Goal: Task Accomplishment & Management: Complete application form

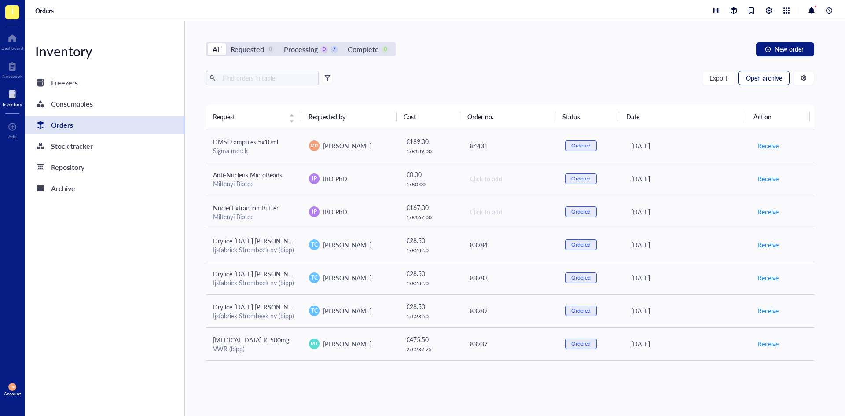
click at [768, 78] on span "Open archive" at bounding box center [764, 77] width 36 height 7
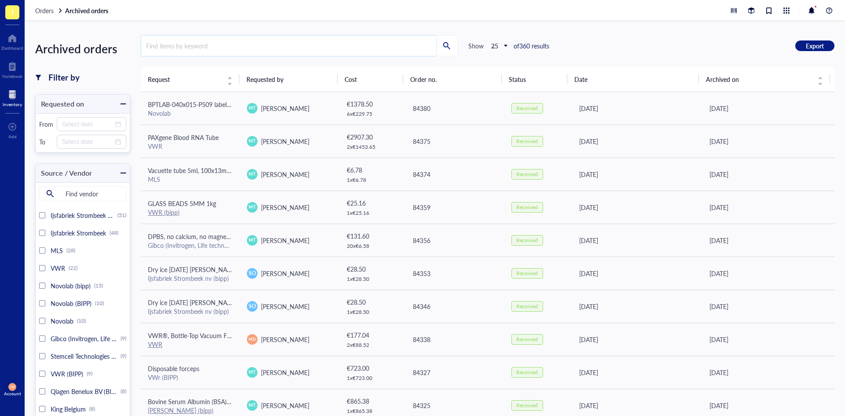
click at [206, 41] on input "search" at bounding box center [288, 46] width 295 height 20
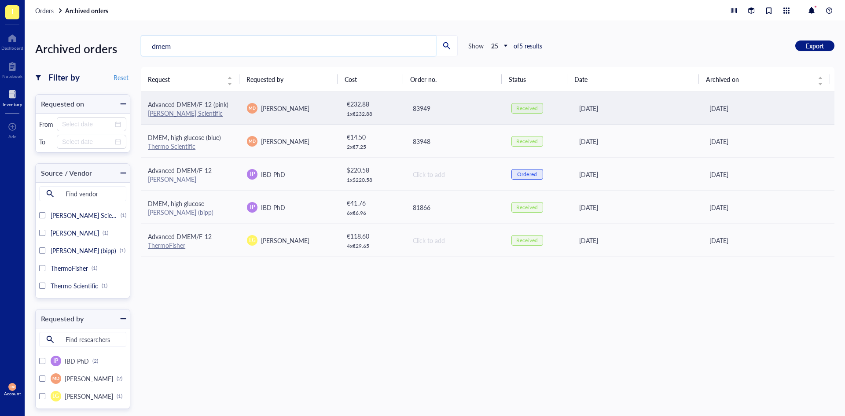
type input "dmem"
click at [199, 106] on span "Advanced DMEM/F-12 (pink)" at bounding box center [188, 104] width 81 height 9
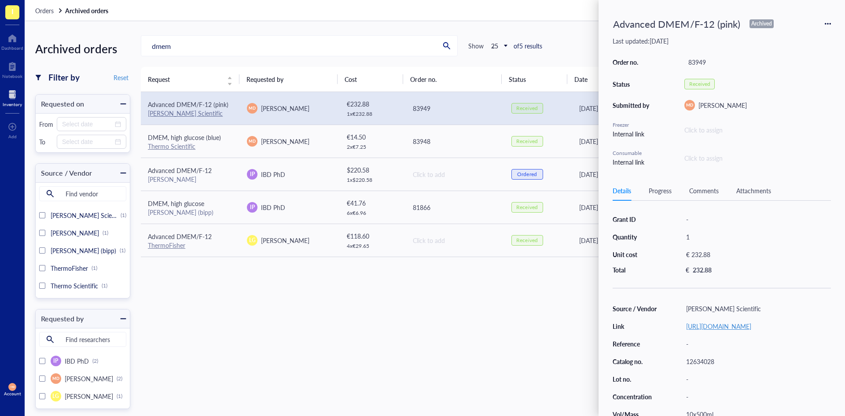
click at [730, 324] on link "[URL][DOMAIN_NAME]" at bounding box center [718, 326] width 65 height 9
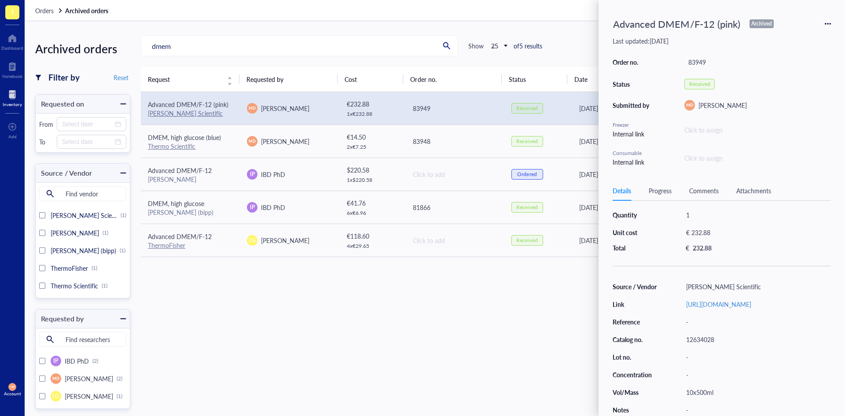
scroll to position [33, 0]
drag, startPoint x: 715, startPoint y: 337, endPoint x: 684, endPoint y: 343, distance: 31.4
click at [684, 343] on div "Source / Vendor Fischer Scientific Link https://www.fishersci.be/shop/products/…" at bounding box center [722, 348] width 218 height 136
copy div "12634028"
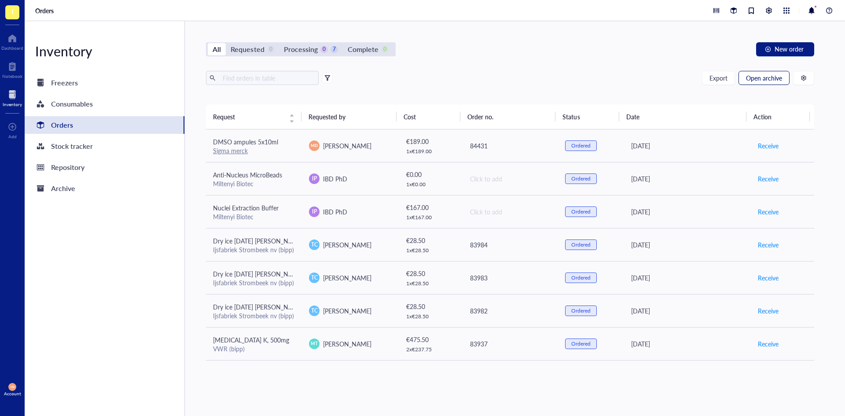
click at [772, 82] on button "Open archive" at bounding box center [764, 78] width 51 height 14
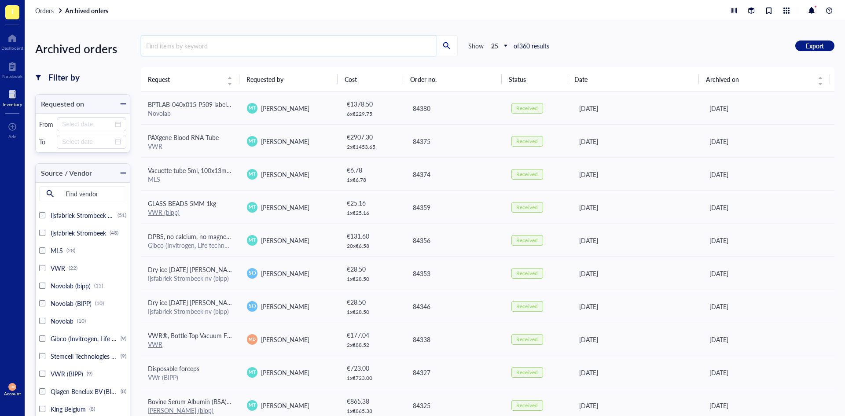
click at [205, 46] on input "search" at bounding box center [288, 46] width 295 height 20
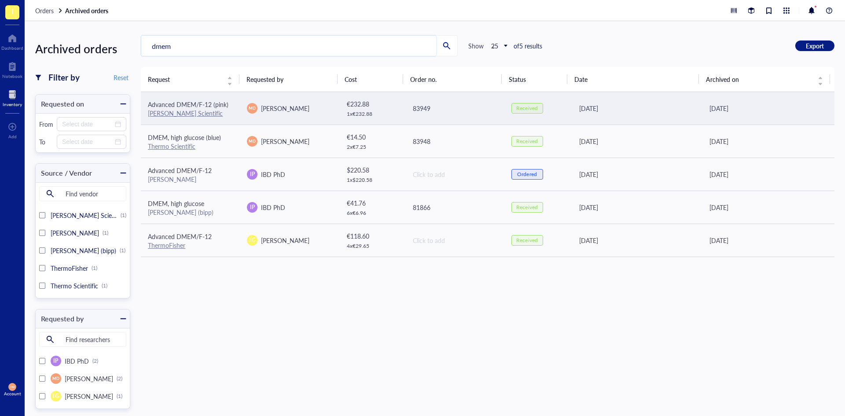
type input "dmem"
click at [206, 111] on div "[PERSON_NAME] Scientific" at bounding box center [190, 113] width 85 height 8
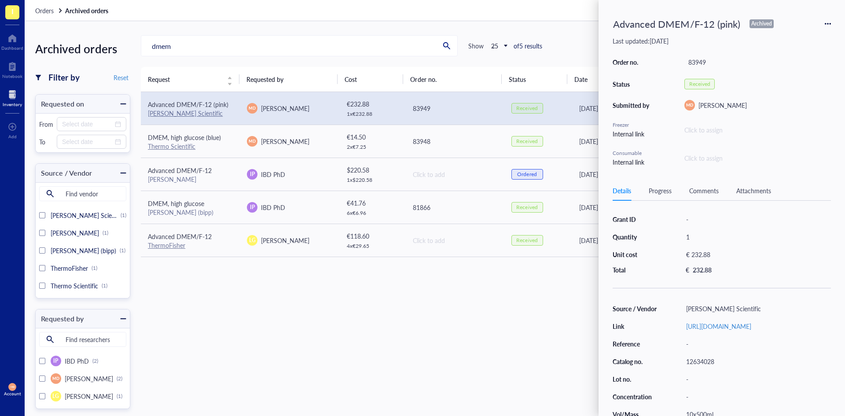
drag, startPoint x: 812, startPoint y: 21, endPoint x: 821, endPoint y: 22, distance: 9.3
click at [814, 21] on div "Advanced DMEM/F-12 (pink) Archived" at bounding box center [722, 23] width 218 height 19
click at [822, 22] on div "Advanced DMEM/F-12 (pink) Archived" at bounding box center [722, 23] width 218 height 19
click at [825, 24] on icon at bounding box center [826, 24] width 2 height 2
click at [792, 39] on span "Request again" at bounding box center [796, 37] width 55 height 10
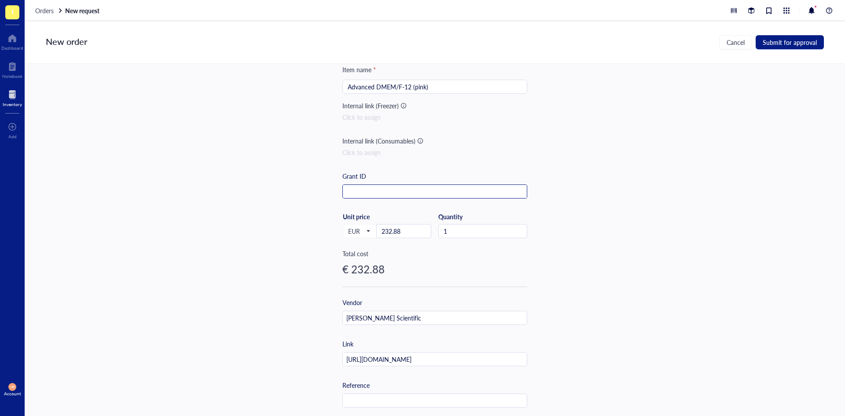
scroll to position [170, 0]
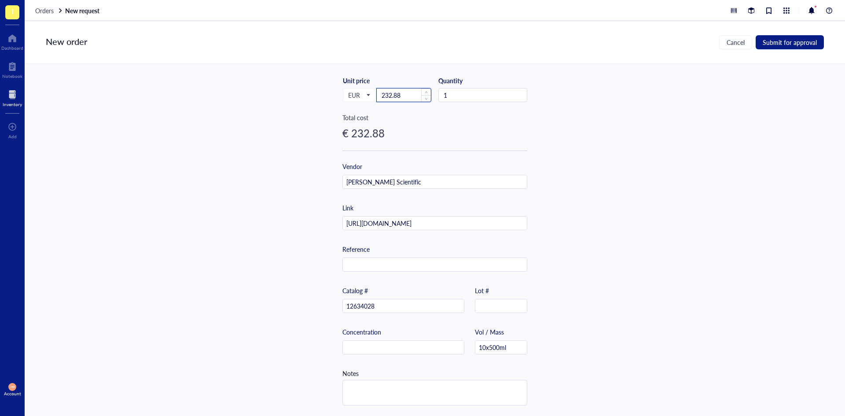
drag, startPoint x: 406, startPoint y: 90, endPoint x: 385, endPoint y: 98, distance: 22.6
click at [385, 98] on input "232.88" at bounding box center [404, 94] width 54 height 13
type input "25.53"
click at [478, 96] on input "1" at bounding box center [483, 94] width 88 height 13
type input "5"
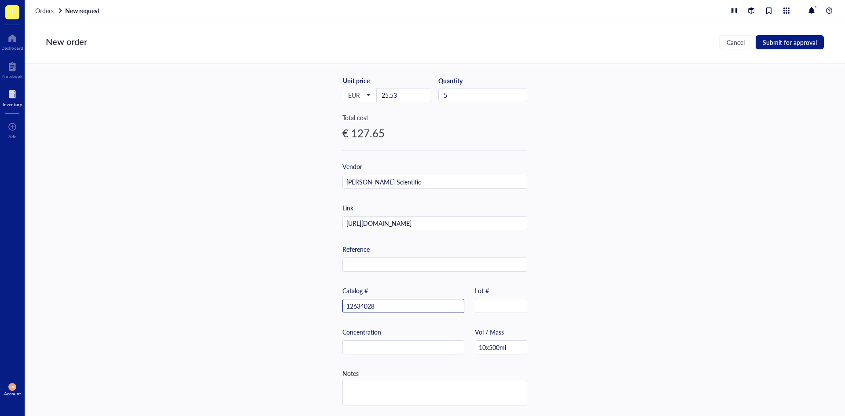
click at [392, 306] on input "12634028" at bounding box center [403, 306] width 121 height 14
type input "12634010"
drag, startPoint x: 380, startPoint y: 307, endPoint x: 298, endPoint y: 306, distance: 81.5
click at [298, 306] on div "Item name * Advanced DMEM/F-12 (pink) Internal link (Freezer) Click to assign I…" at bounding box center [435, 240] width 821 height 352
click at [489, 347] on input "10x500ml" at bounding box center [501, 348] width 52 height 14
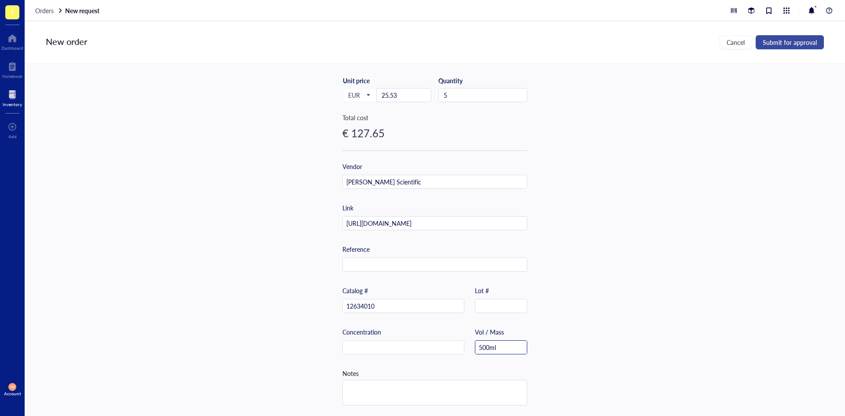
type input "500ml"
click at [785, 39] on span "Submit for approval" at bounding box center [790, 42] width 54 height 7
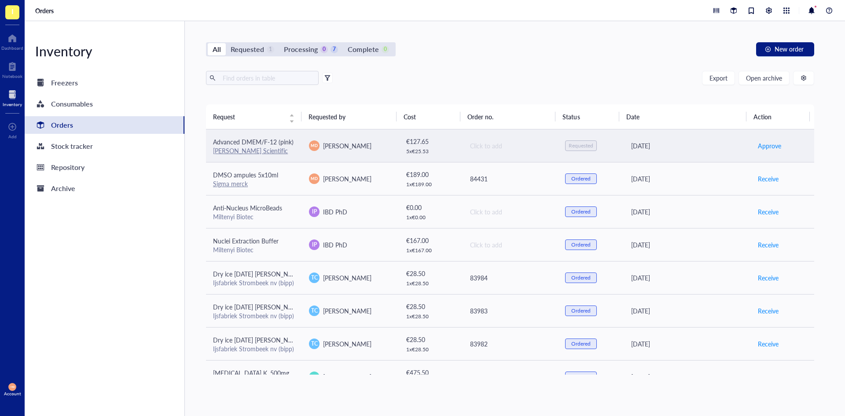
click at [493, 146] on div "Click to add" at bounding box center [510, 146] width 81 height 10
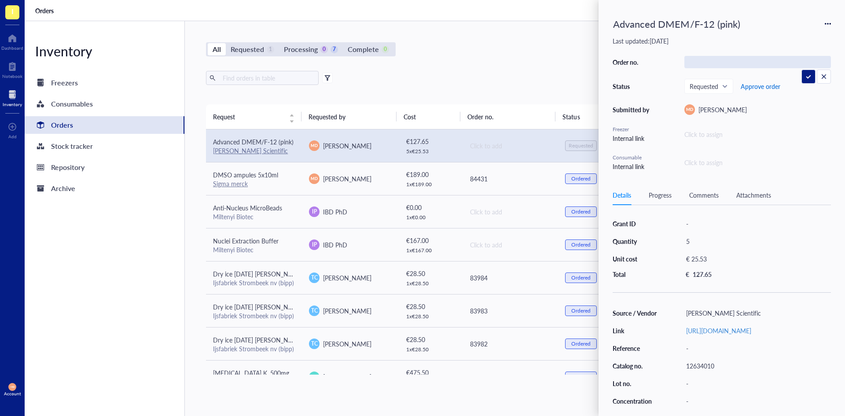
click at [775, 85] on span "Approve order" at bounding box center [761, 86] width 40 height 7
drag, startPoint x: 761, startPoint y: 86, endPoint x: 755, endPoint y: 86, distance: 5.3
click at [761, 86] on span "Place order" at bounding box center [754, 86] width 30 height 7
click at [706, 63] on div "Click to add" at bounding box center [758, 62] width 147 height 12
type input "84453"
